Goal: Task Accomplishment & Management: Use online tool/utility

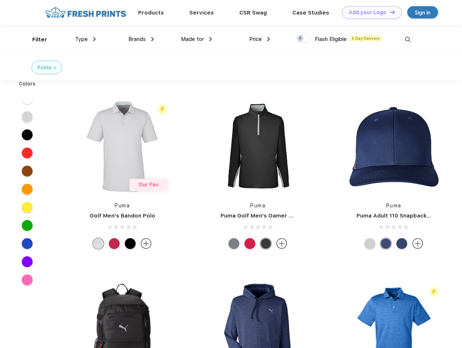
scroll to position [0, 0]
click at [369, 12] on link "Add your Logo Design Tool" at bounding box center [372, 12] width 60 height 13
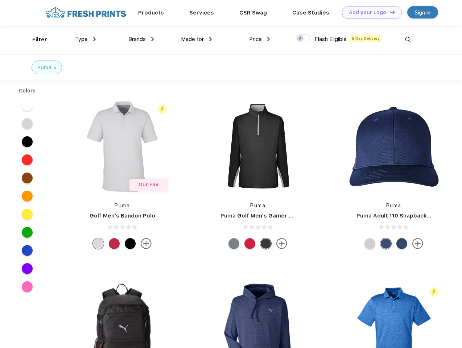
click at [0, 0] on div "Design Tool" at bounding box center [0, 0] width 0 height 0
click at [389, 12] on link "Add your Logo Design Tool" at bounding box center [372, 12] width 60 height 13
click at [35, 39] on div "Filter" at bounding box center [39, 40] width 15 height 8
click at [86, 39] on span "Type" at bounding box center [81, 39] width 13 height 7
click at [141, 39] on span "Brands" at bounding box center [136, 39] width 17 height 7
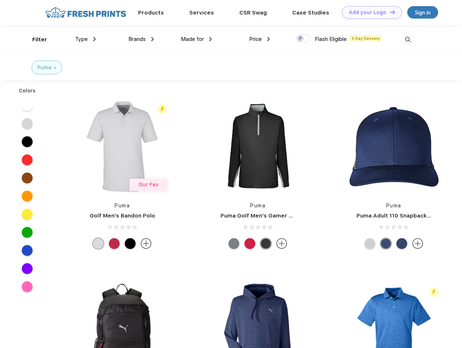
click at [196, 39] on span "Made for" at bounding box center [192, 39] width 23 height 7
click at [259, 39] on span "Price" at bounding box center [255, 39] width 13 height 7
click at [303, 39] on div at bounding box center [303, 38] width 14 height 8
click at [300, 39] on input "checkbox" at bounding box center [298, 36] width 5 height 5
click at [407, 39] on img at bounding box center [407, 40] width 12 height 12
